Goal: Check status: Check status

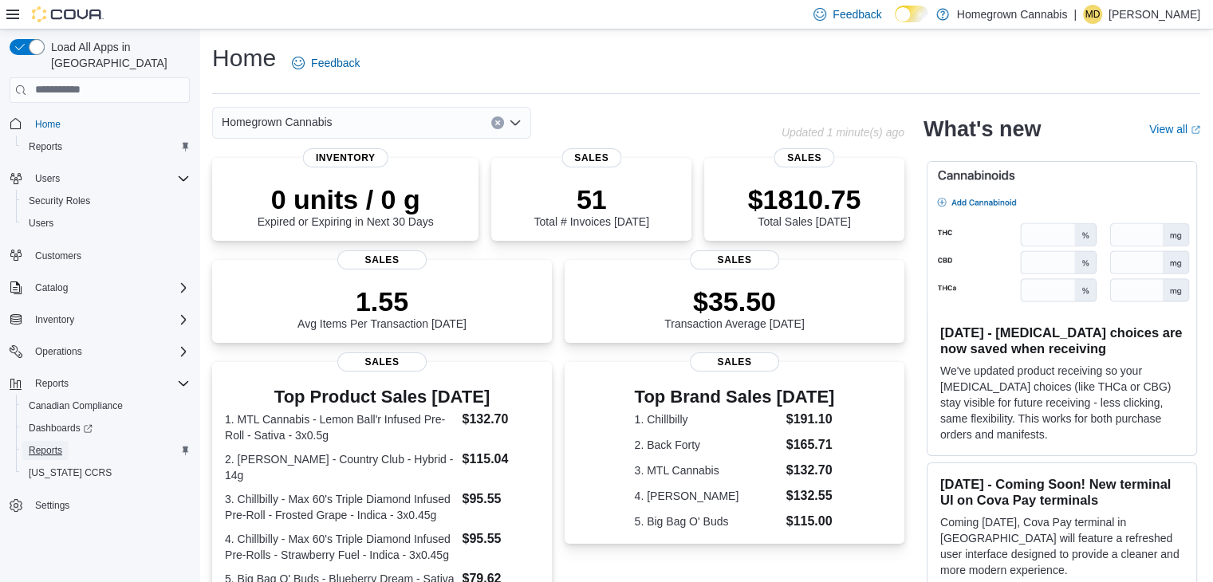
click at [57, 444] on span "Reports" at bounding box center [45, 450] width 33 height 13
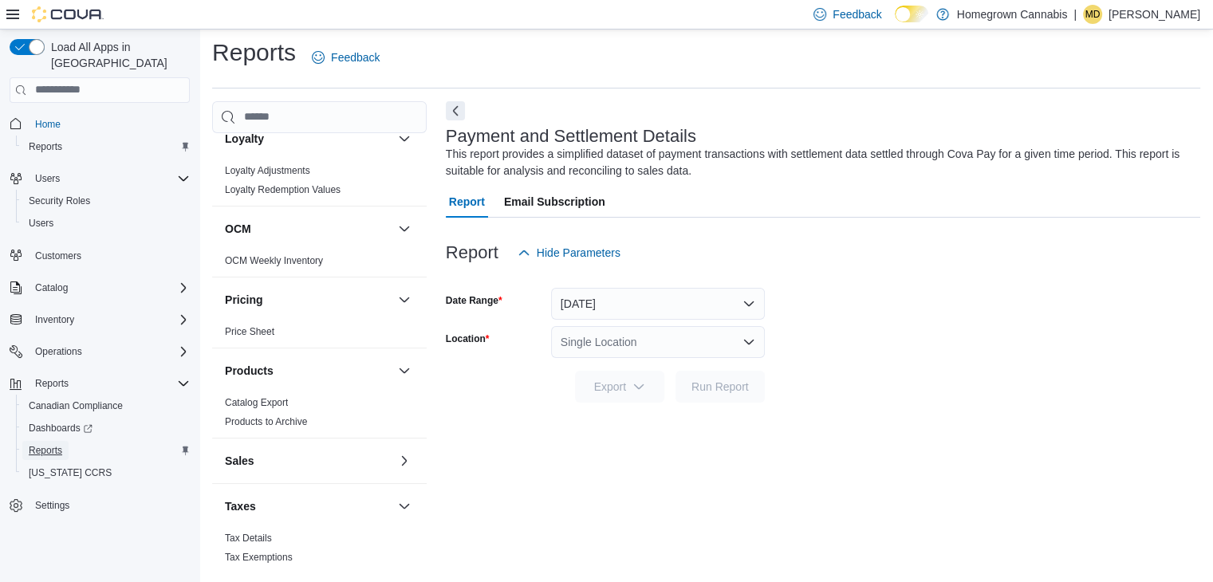
scroll to position [934, 0]
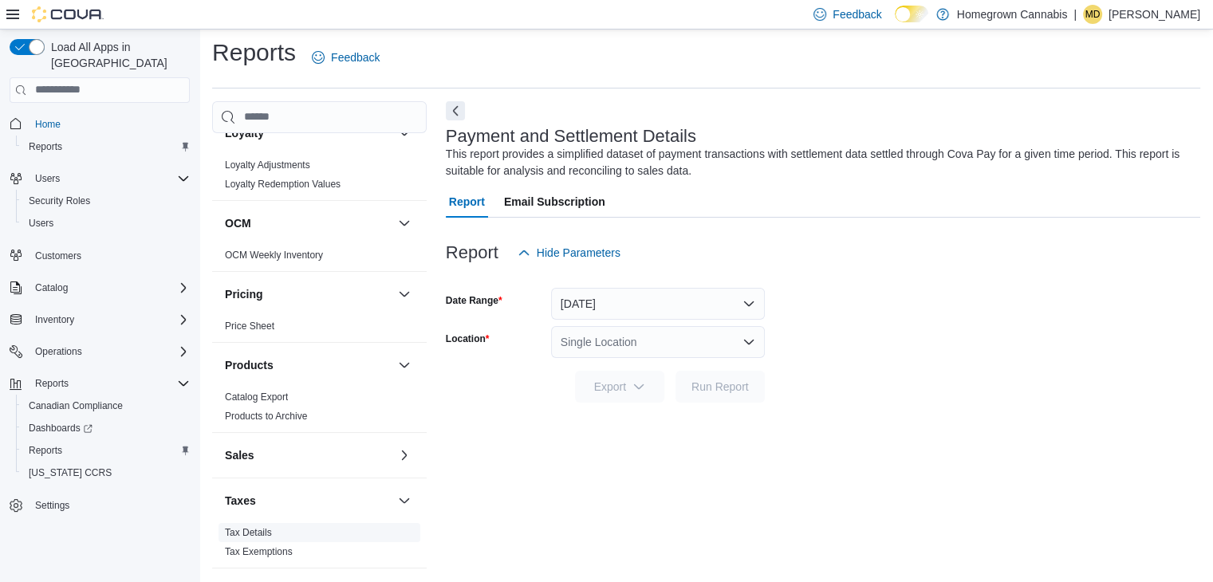
click at [399, 523] on span "Tax Details" at bounding box center [319, 532] width 202 height 19
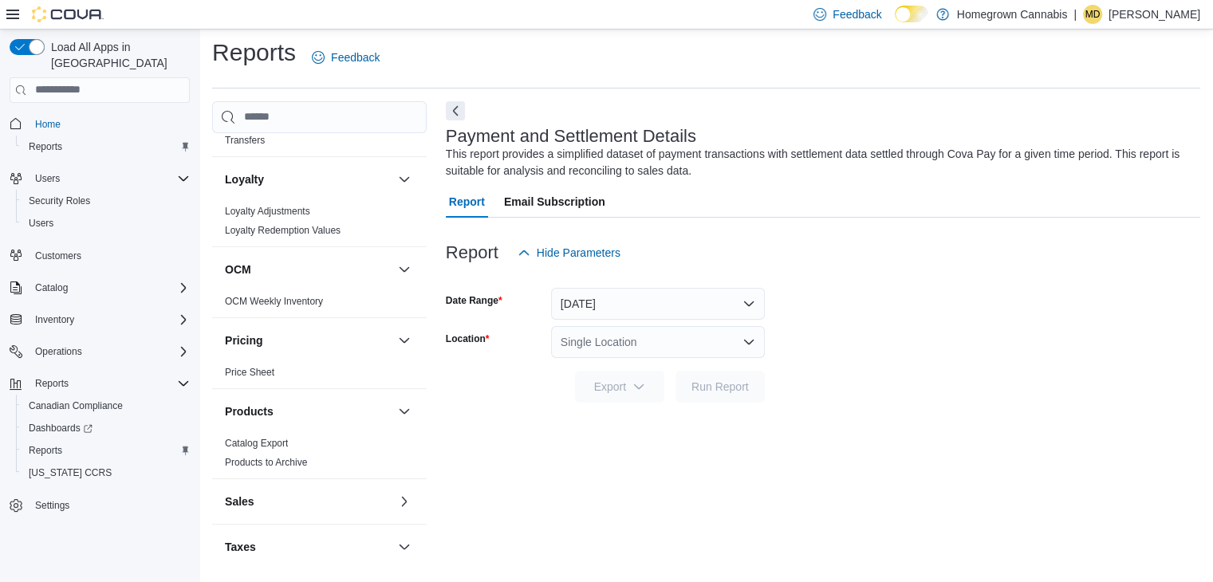
scroll to position [909, 0]
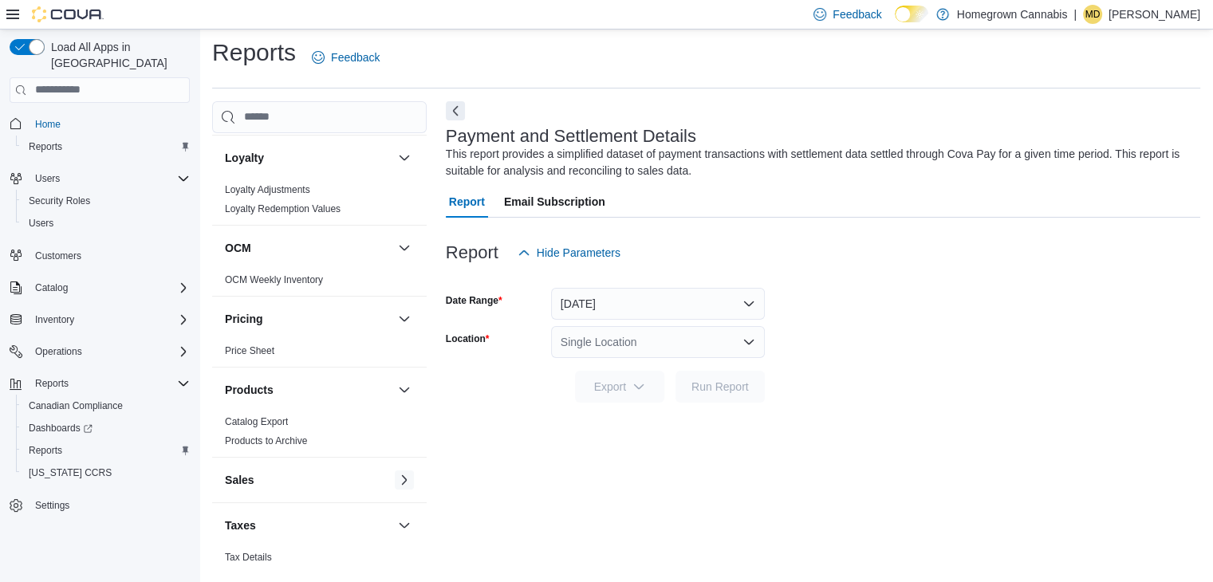
click at [395, 470] on button "button" at bounding box center [404, 479] width 19 height 19
drag, startPoint x: 252, startPoint y: 495, endPoint x: 265, endPoint y: 492, distance: 13.1
click at [252, 506] on link "End Of Day" at bounding box center [249, 511] width 49 height 11
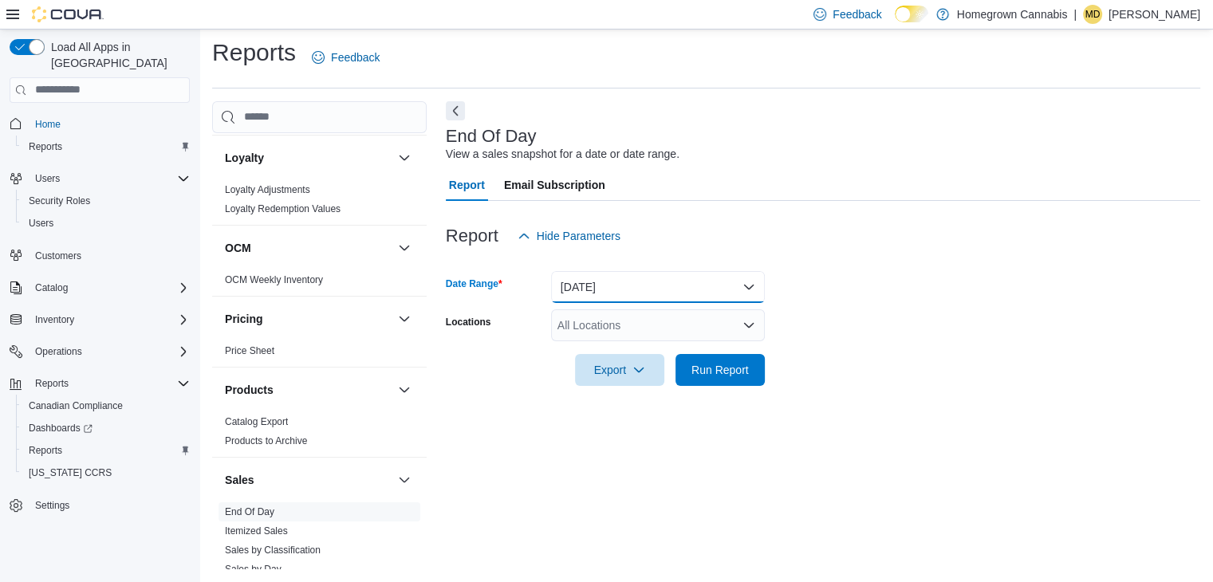
click at [746, 287] on button "[DATE]" at bounding box center [658, 287] width 214 height 32
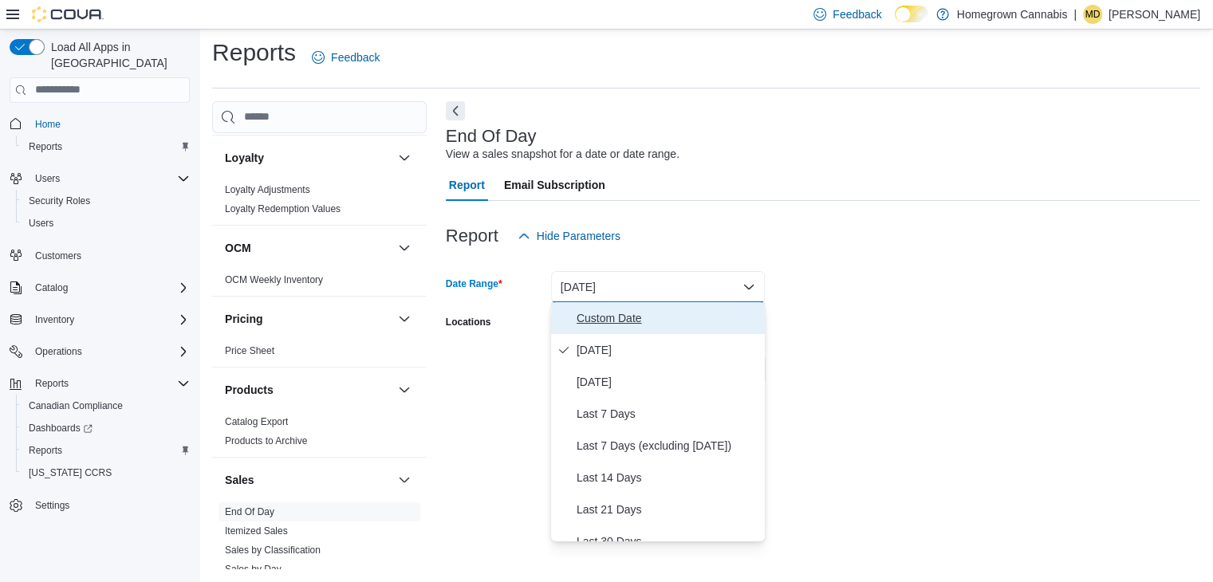
click at [613, 316] on span "Custom Date" at bounding box center [667, 318] width 182 height 19
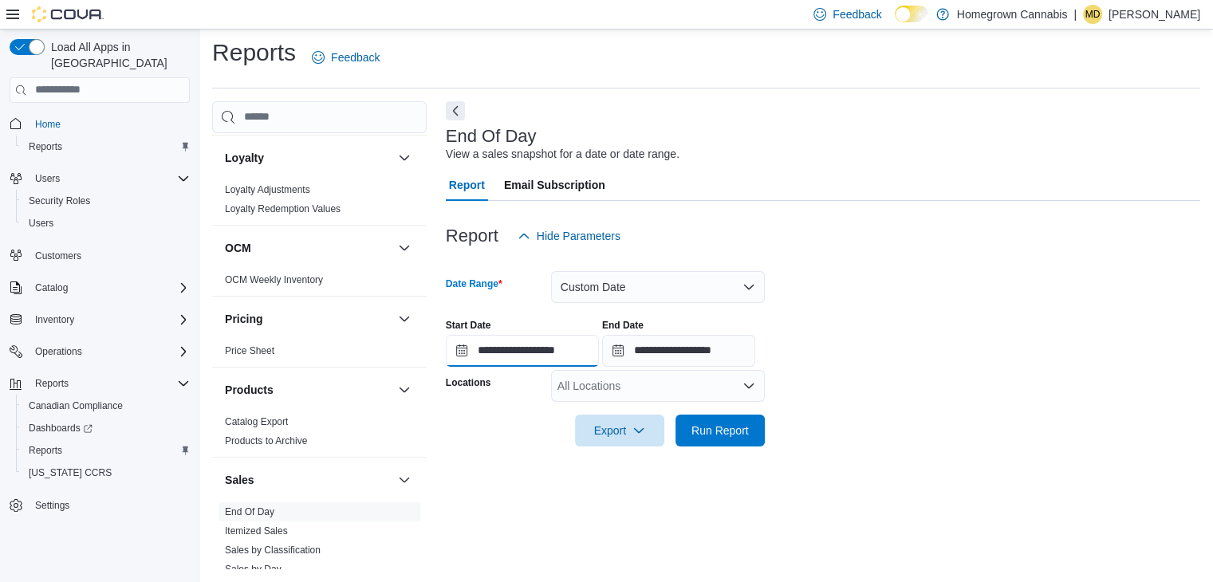
click at [570, 352] on input "**********" at bounding box center [522, 351] width 153 height 32
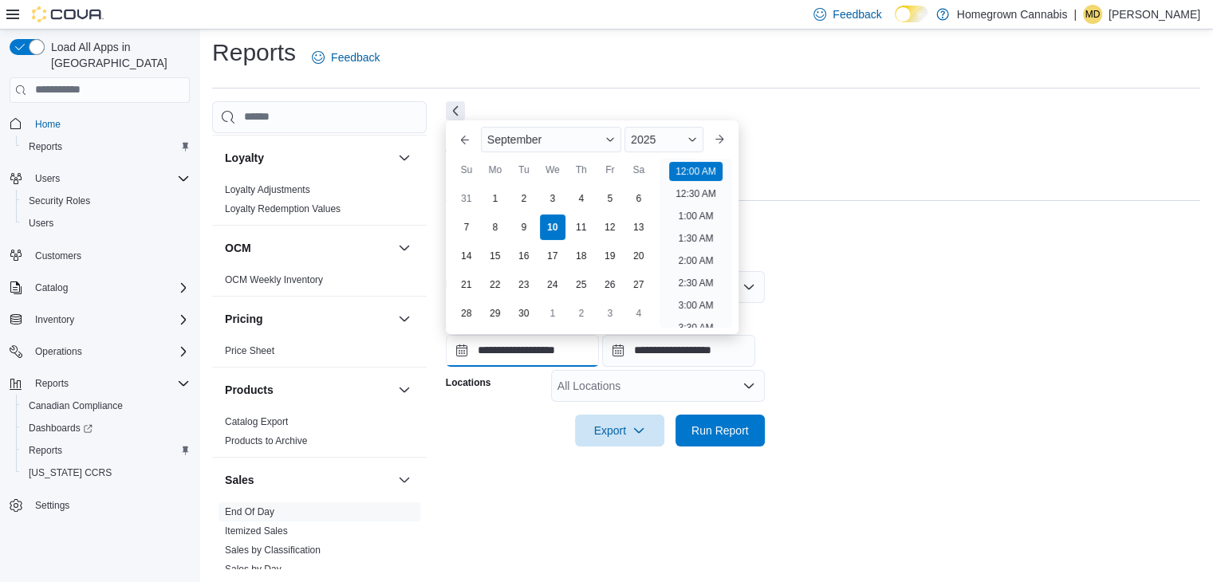
scroll to position [49, 0]
click at [491, 229] on div "8" at bounding box center [495, 228] width 28 height 28
type input "**********"
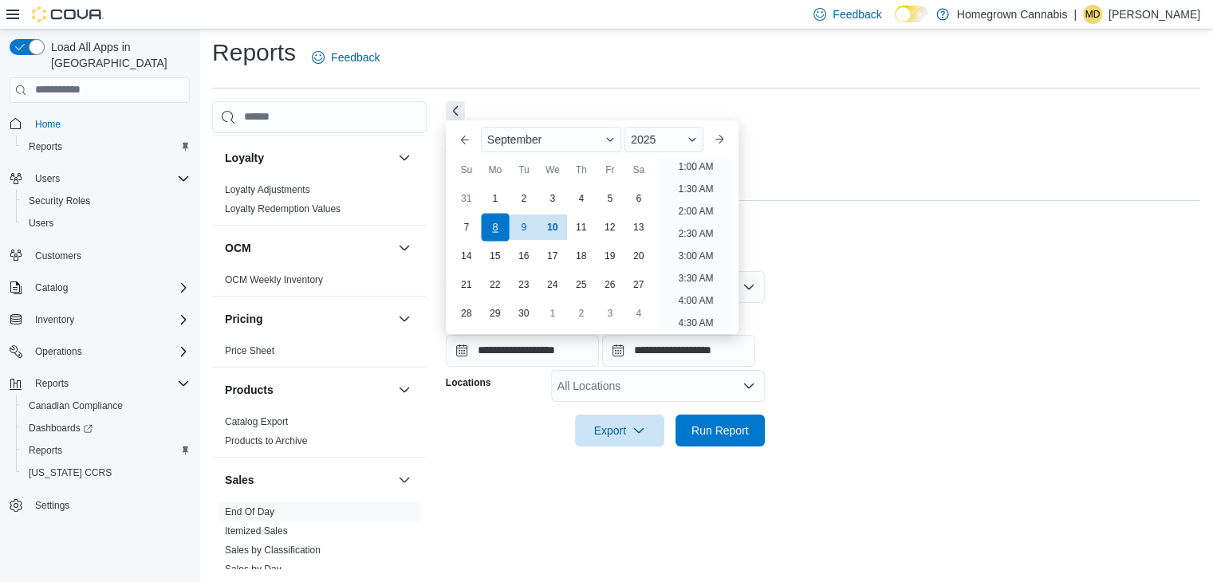
scroll to position [3, 0]
click at [875, 367] on div at bounding box center [823, 368] width 754 height 3
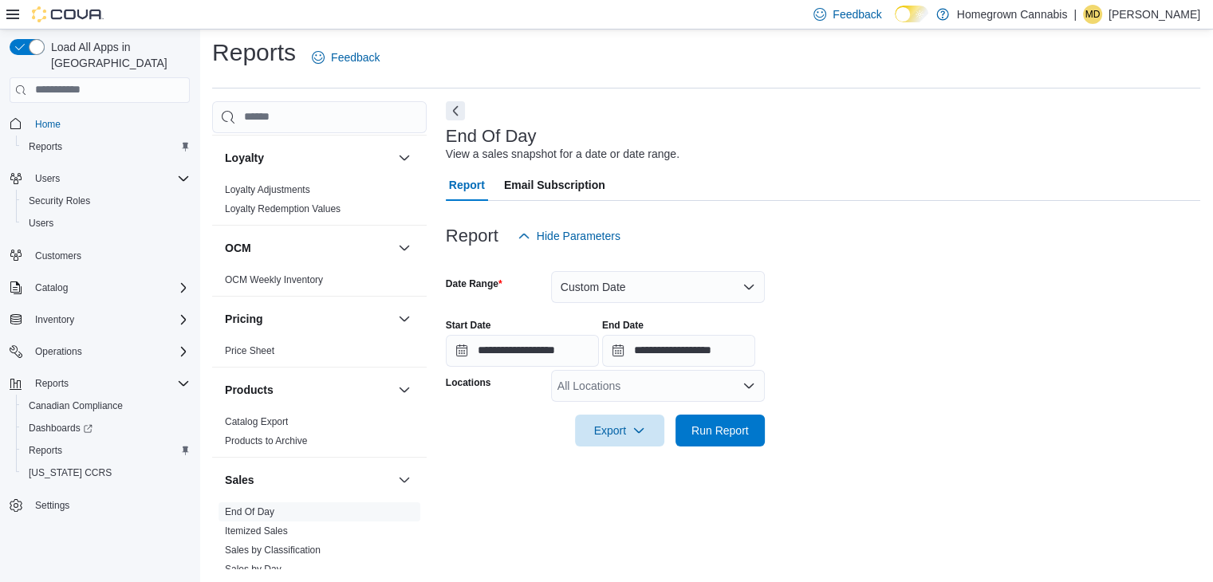
click at [742, 390] on icon "Open list of options" at bounding box center [748, 386] width 13 height 13
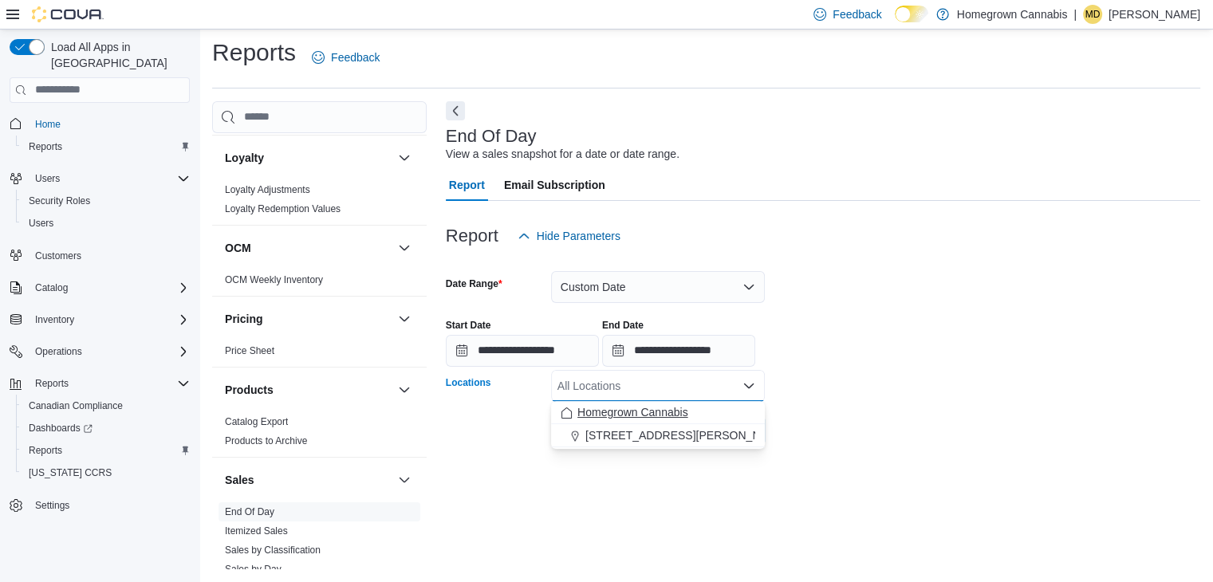
click at [680, 409] on span "Homegrown Cannabis" at bounding box center [632, 412] width 111 height 16
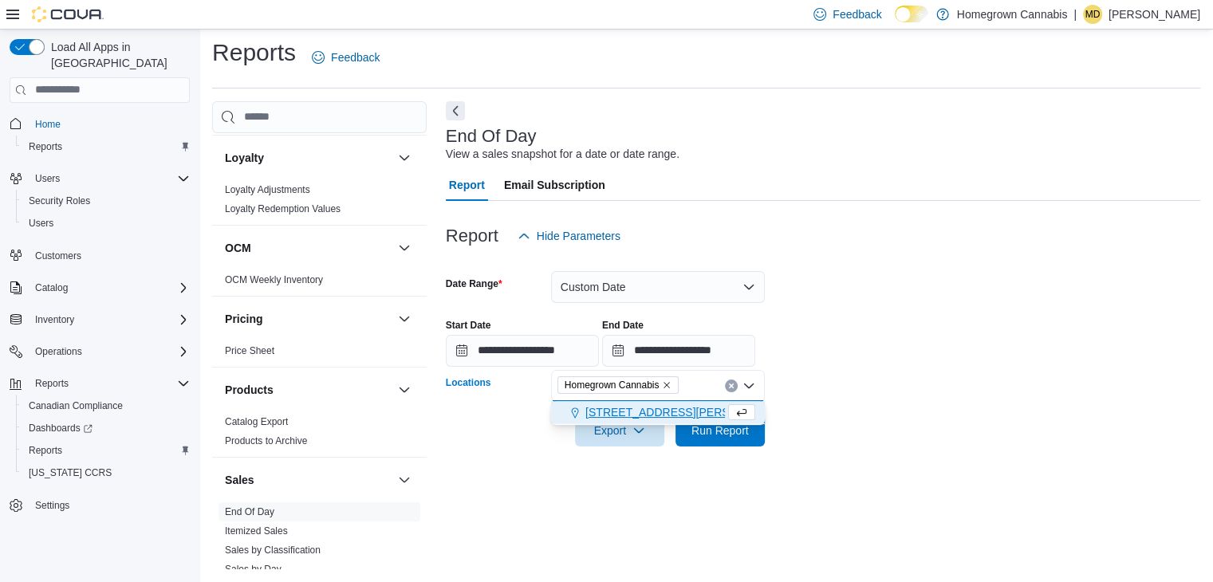
click at [676, 409] on div "[STREET_ADDRESS][PERSON_NAME]" at bounding box center [643, 412] width 164 height 16
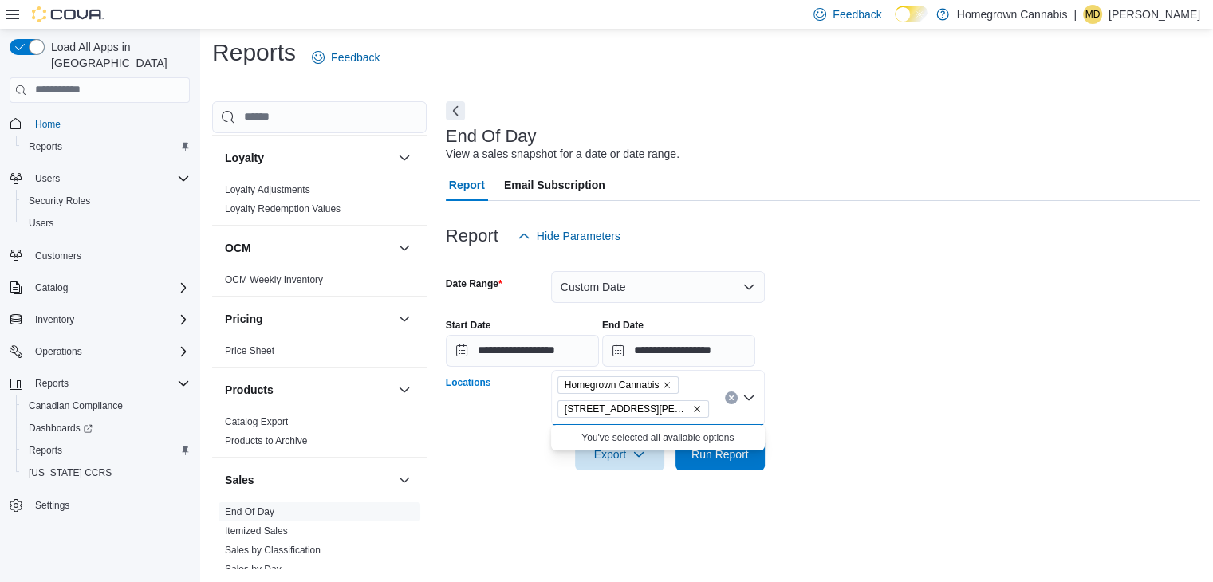
click at [871, 431] on div at bounding box center [823, 432] width 754 height 13
drag, startPoint x: 724, startPoint y: 450, endPoint x: 740, endPoint y: 444, distance: 16.9
click at [725, 450] on span "Run Report" at bounding box center [719, 454] width 57 height 16
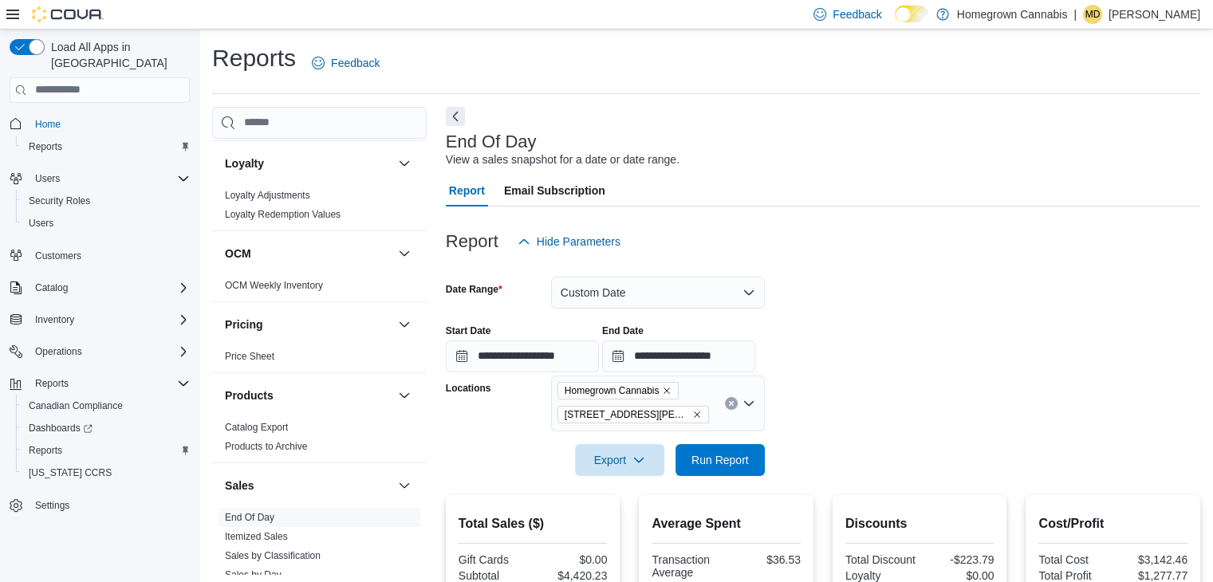
click at [957, 154] on div "End Of Day View a sales snapshot for a date or date range." at bounding box center [819, 150] width 746 height 36
